Goal: Transaction & Acquisition: Purchase product/service

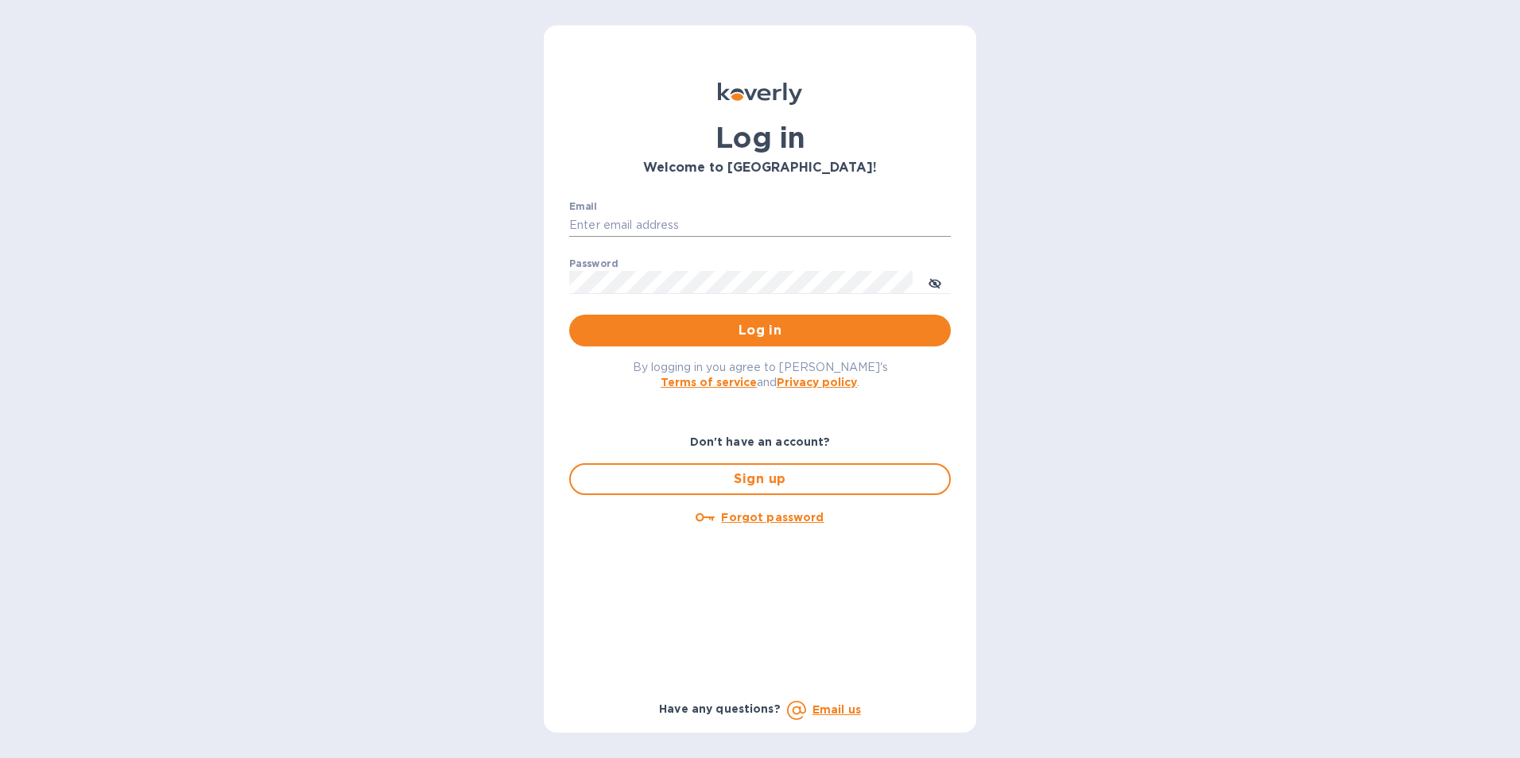
click at [667, 227] on input "Email" at bounding box center [759, 226] width 381 height 24
click at [891, 126] on h1 "Log in" at bounding box center [759, 137] width 381 height 33
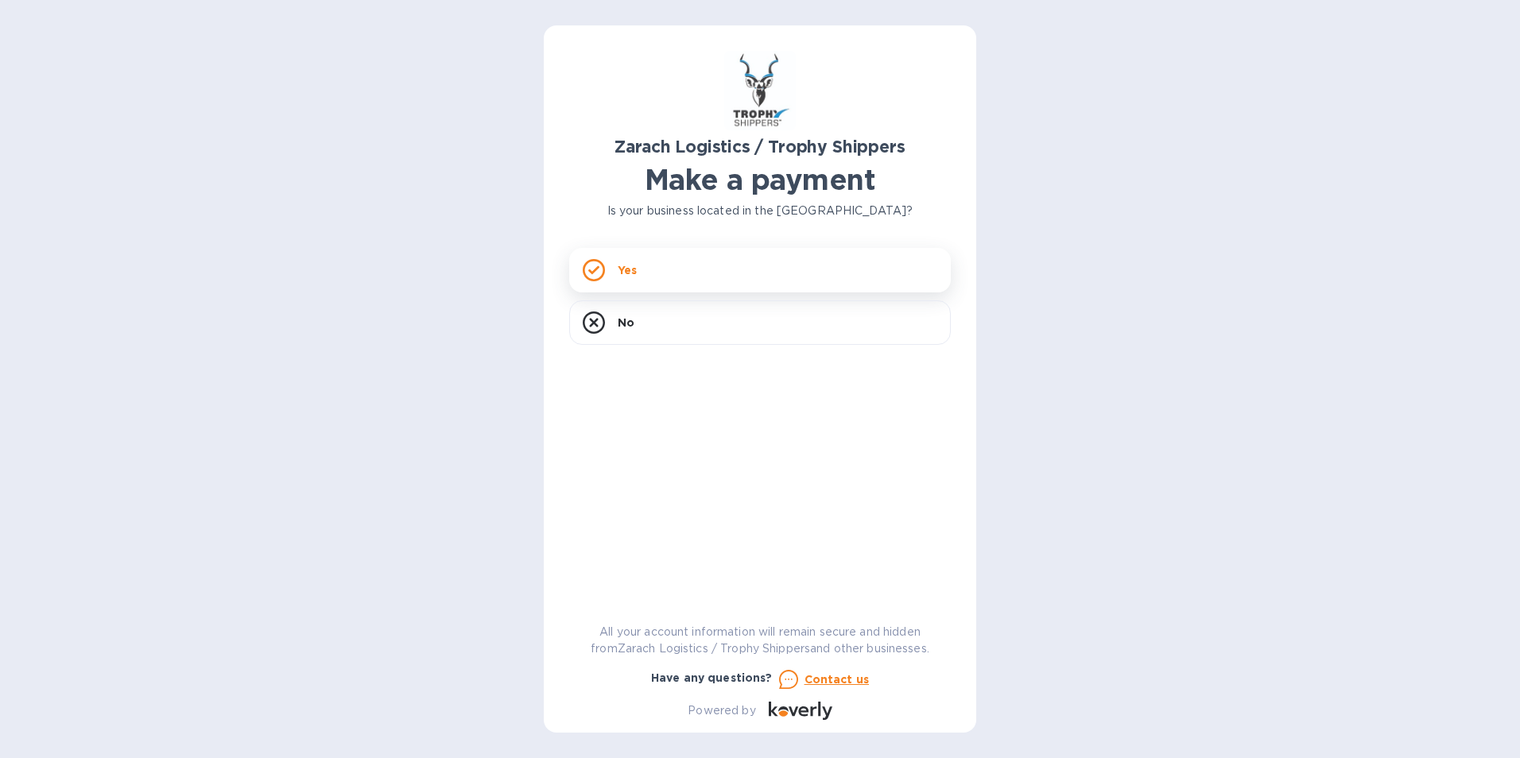
click at [647, 267] on div "Yes" at bounding box center [759, 270] width 381 height 45
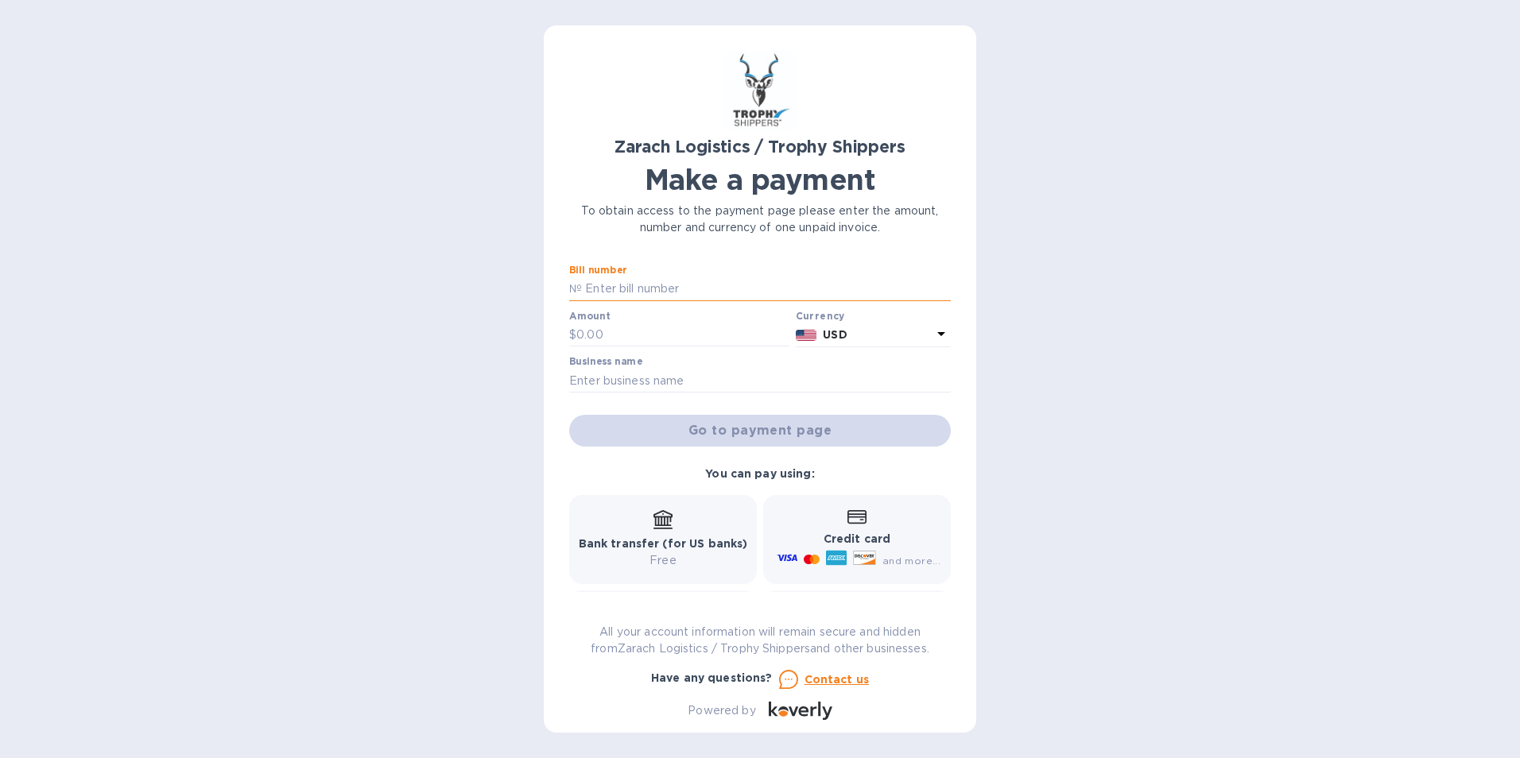
click at [641, 290] on input "text" at bounding box center [766, 289] width 369 height 24
type input "B00174459"
click at [606, 341] on input "text" at bounding box center [682, 335] width 213 height 24
type input "1,010"
click at [695, 384] on input "text" at bounding box center [759, 381] width 381 height 24
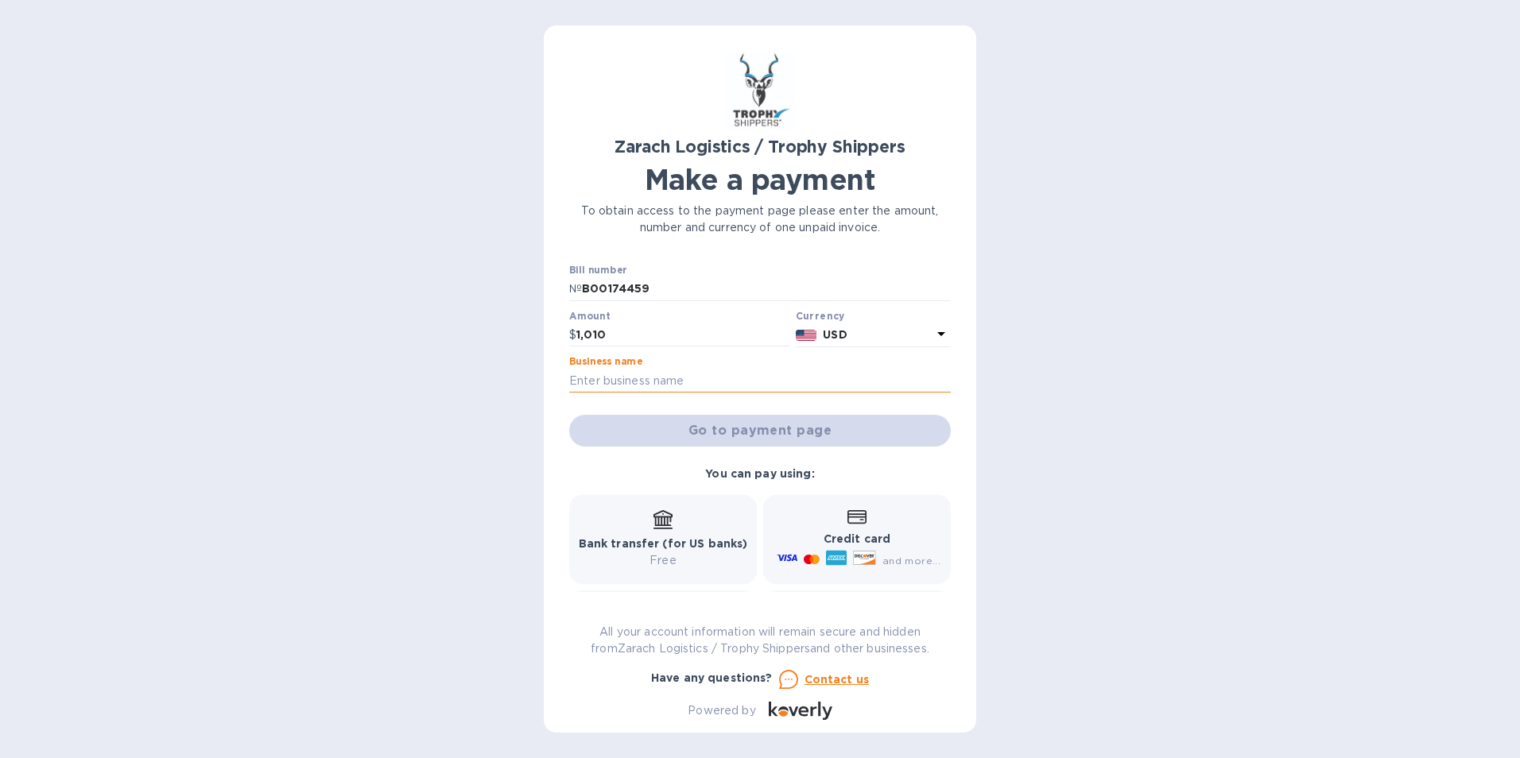
type input "t"
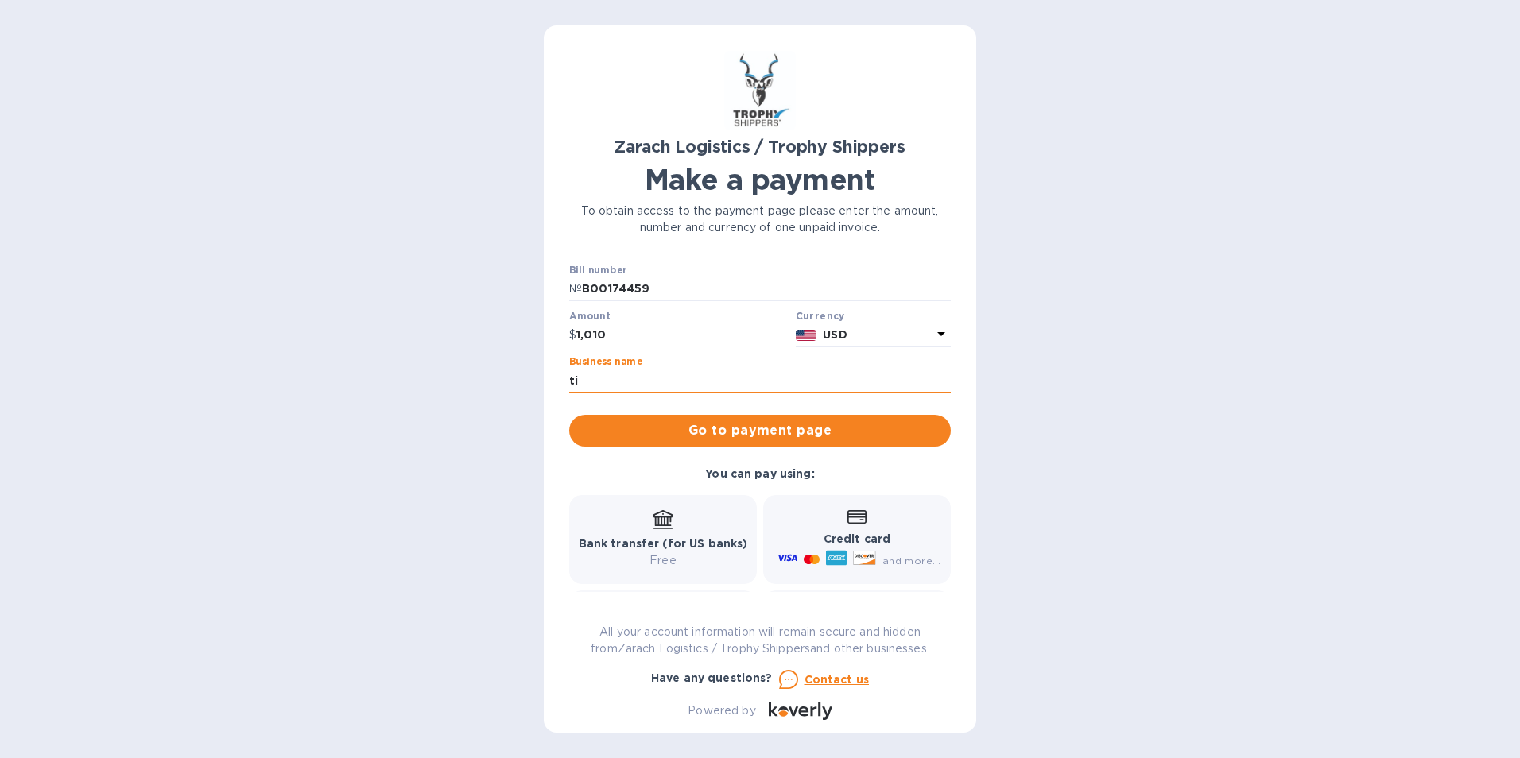
type input "t"
type input "[PERSON_NAME]"
click at [747, 432] on span "Go to payment page" at bounding box center [760, 430] width 356 height 19
